Goal: Task Accomplishment & Management: Manage account settings

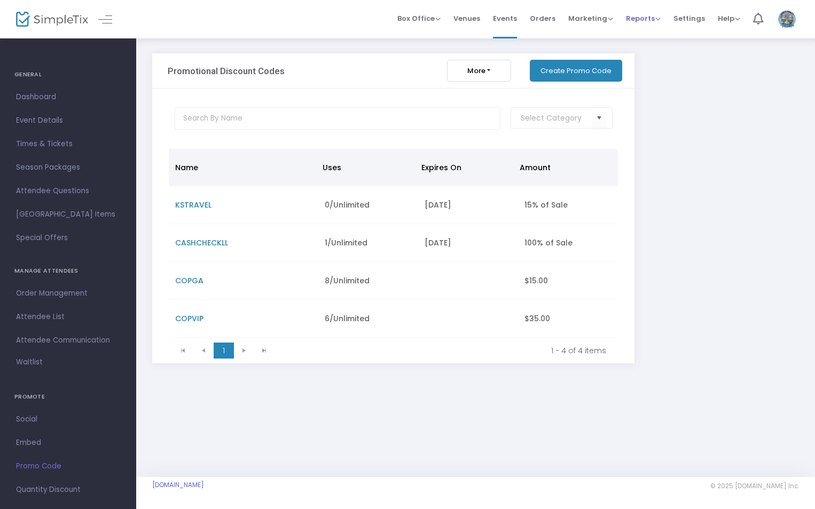
click at [647, 17] on span "Reports" at bounding box center [643, 18] width 35 height 10
click at [548, 20] on span "Orders" at bounding box center [543, 18] width 26 height 27
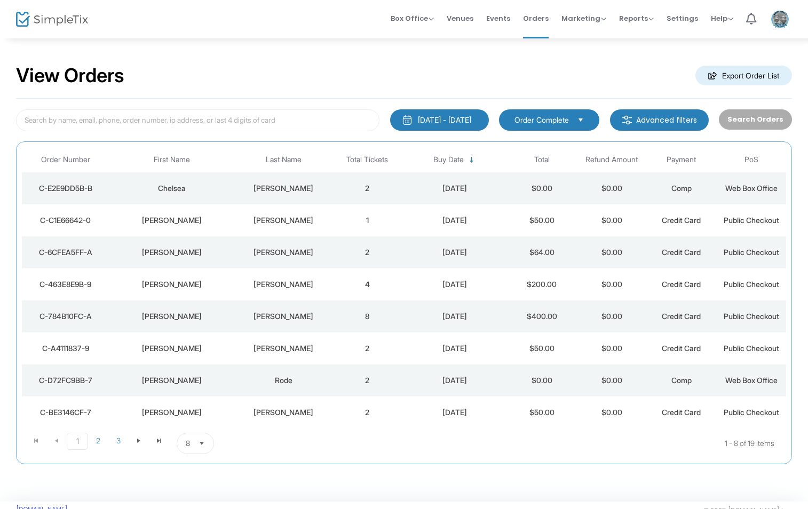
click at [102, 103] on div "[DATE] - [DATE] Last 30 Days [DATE] [DATE] This week This Month Last Month Past…" at bounding box center [404, 282] width 776 height 366
click at [172, 198] on td "Chelsea" at bounding box center [171, 188] width 125 height 32
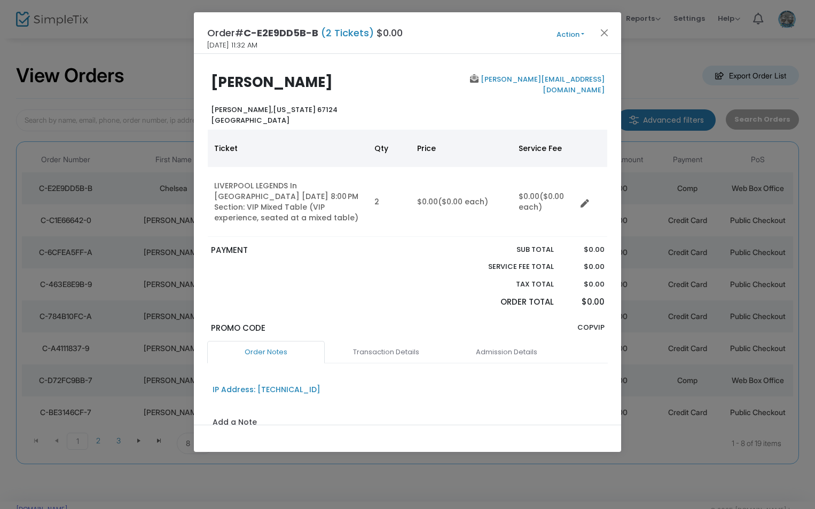
click at [577, 35] on button "Action" at bounding box center [570, 35] width 64 height 12
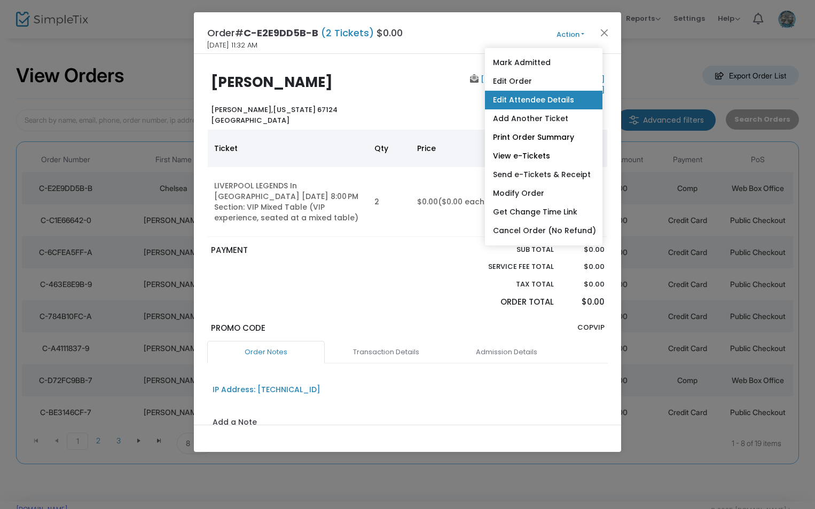
click at [525, 98] on link "Edit Attendee Details" at bounding box center [543, 100] width 117 height 19
